Goal: Information Seeking & Learning: Learn about a topic

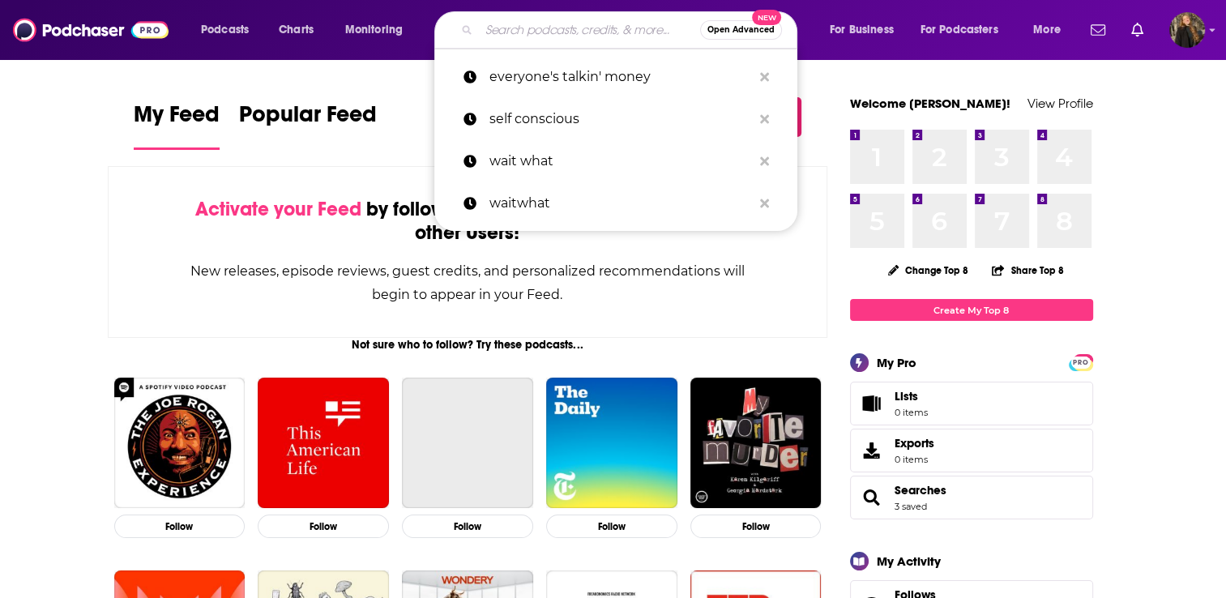
click at [577, 28] on input "Search podcasts, credits, & more..." at bounding box center [589, 30] width 221 height 26
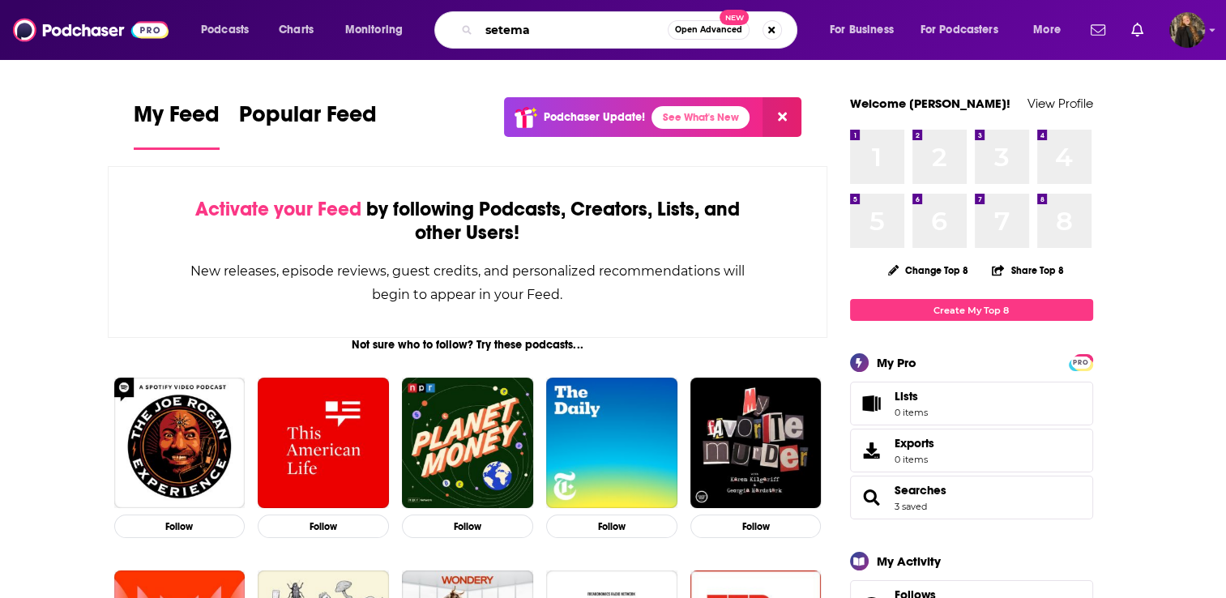
type input "setema"
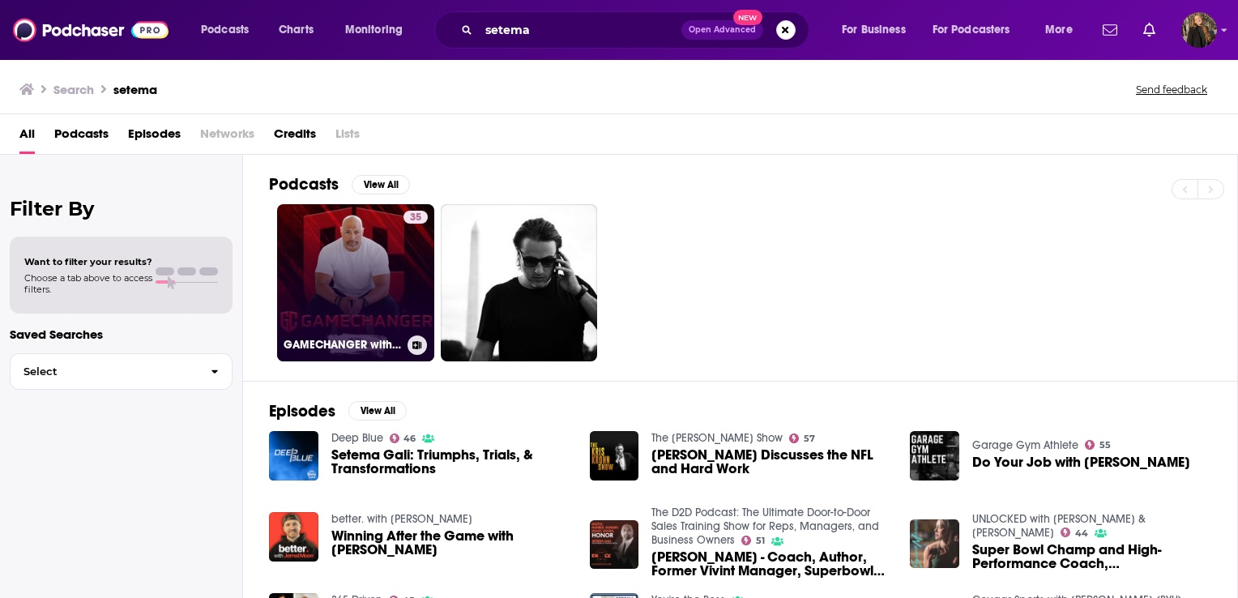
click at [369, 273] on link "35 GAMECHANGER with [PERSON_NAME]" at bounding box center [355, 282] width 157 height 157
